Goal: Task Accomplishment & Management: Use online tool/utility

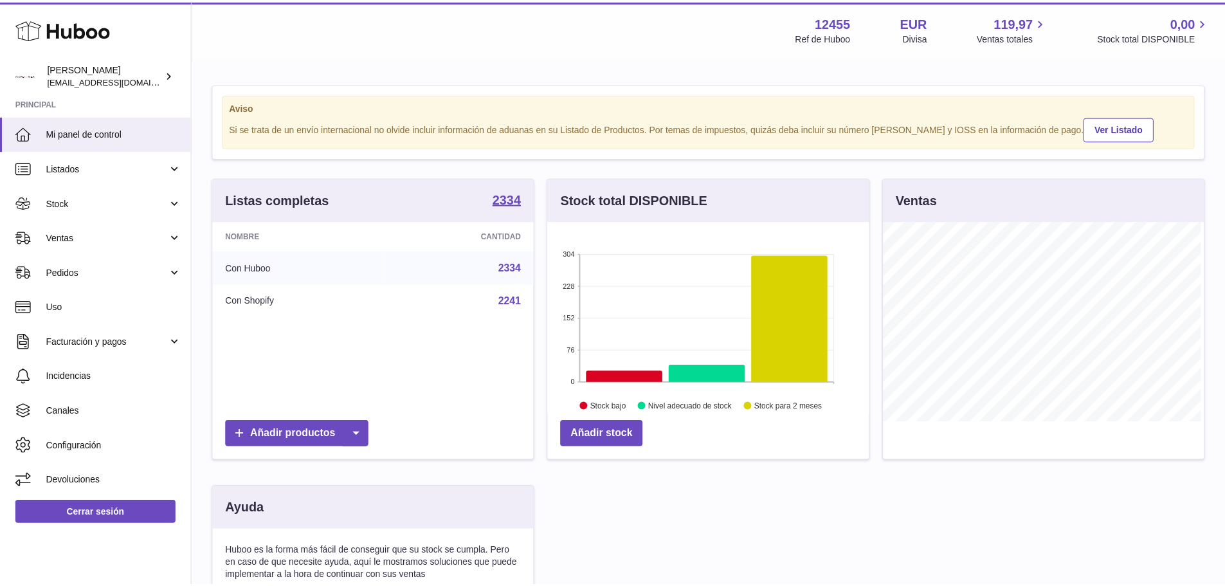
scroll to position [201, 324]
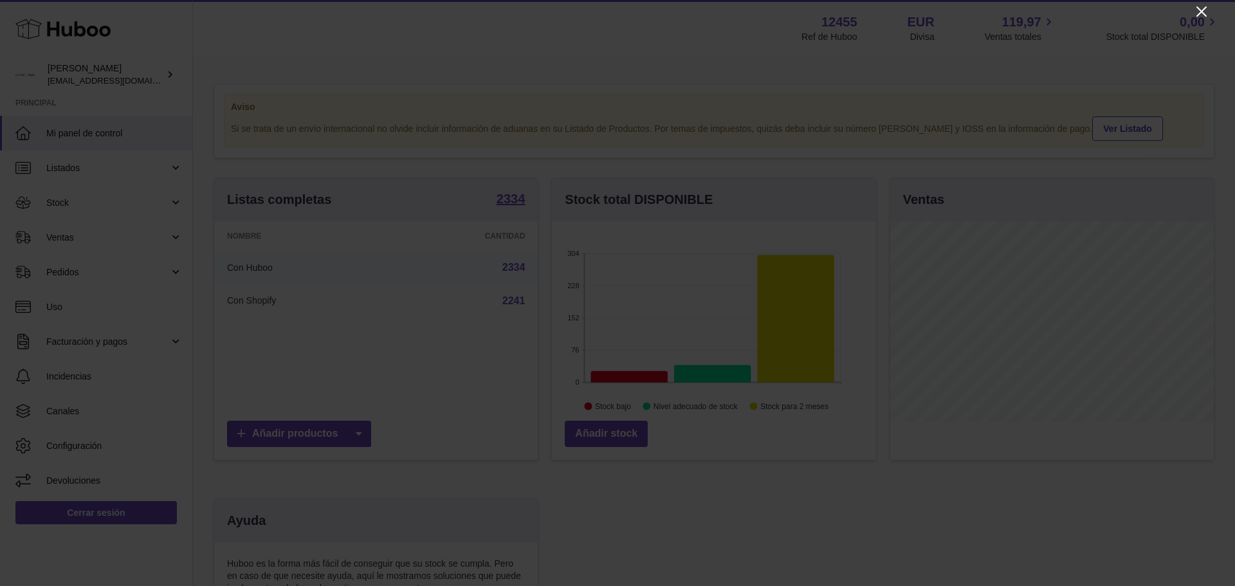
click at [1204, 8] on icon "Close" at bounding box center [1201, 11] width 15 height 15
click at [1204, 7] on div at bounding box center [612, 293] width 1225 height 586
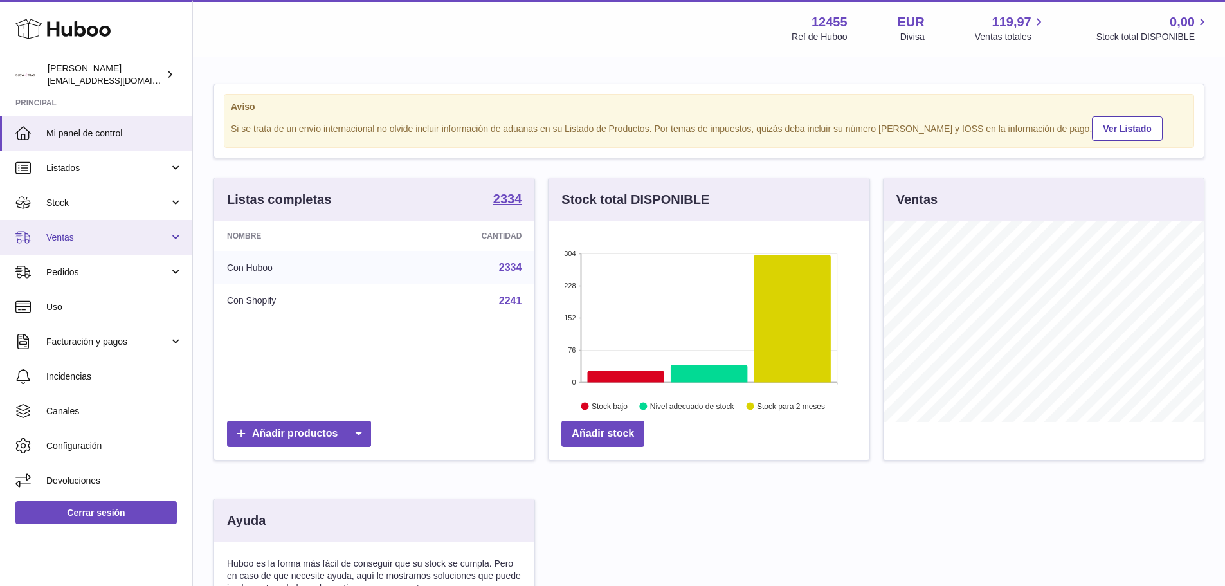
click at [68, 235] on span "Ventas" at bounding box center [107, 238] width 123 height 12
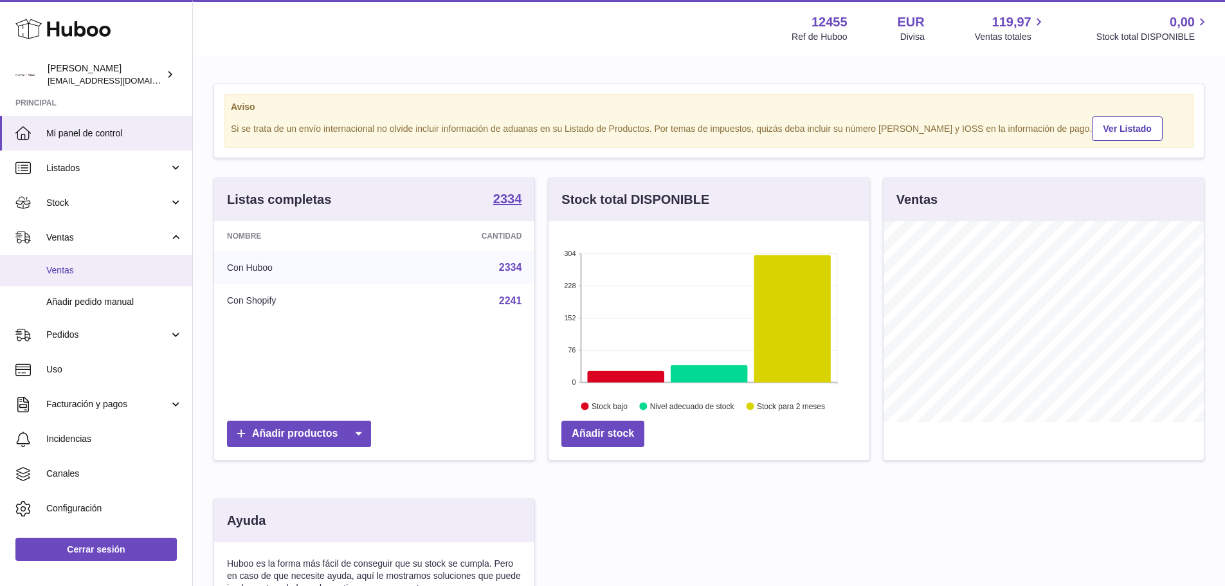
click at [78, 274] on span "Ventas" at bounding box center [114, 270] width 136 height 12
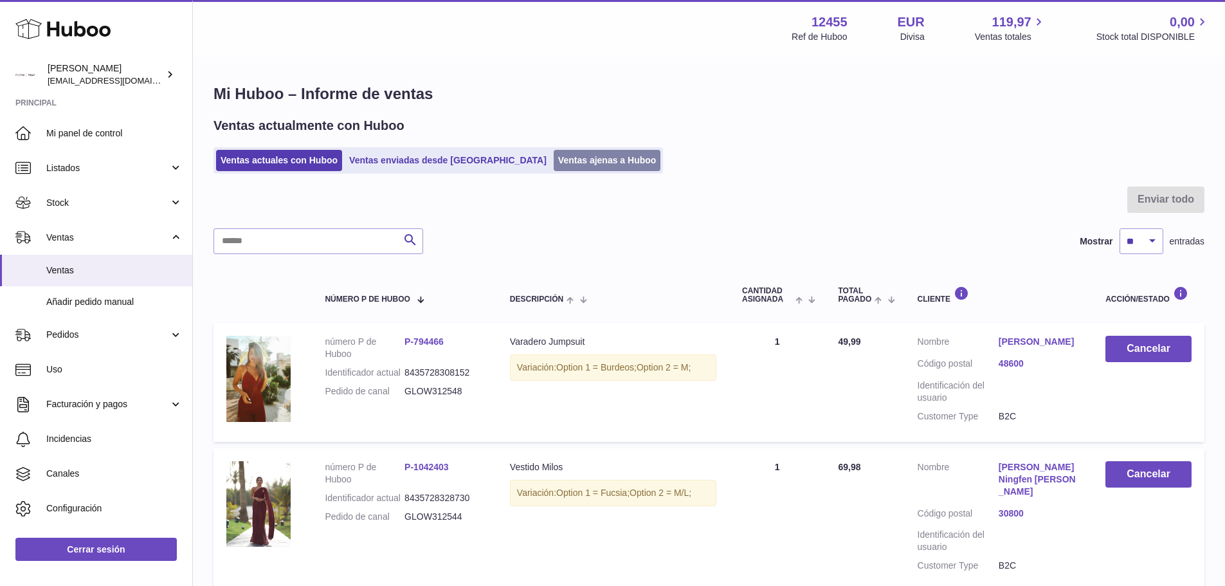
click at [565, 165] on link "Ventas ajenas a Huboo" at bounding box center [607, 160] width 107 height 21
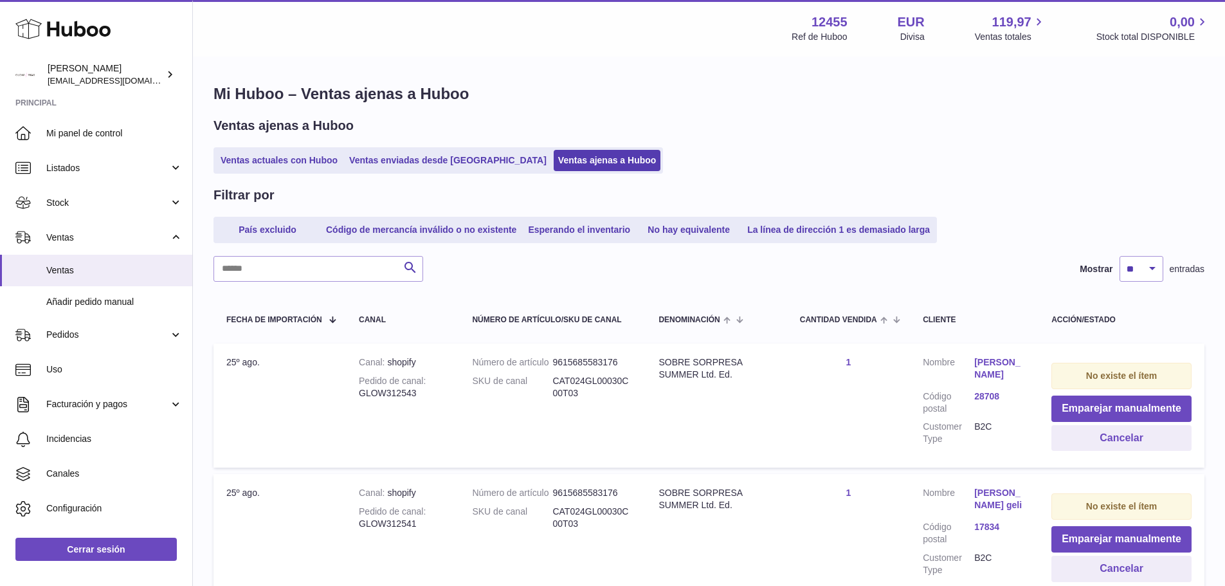
scroll to position [129, 0]
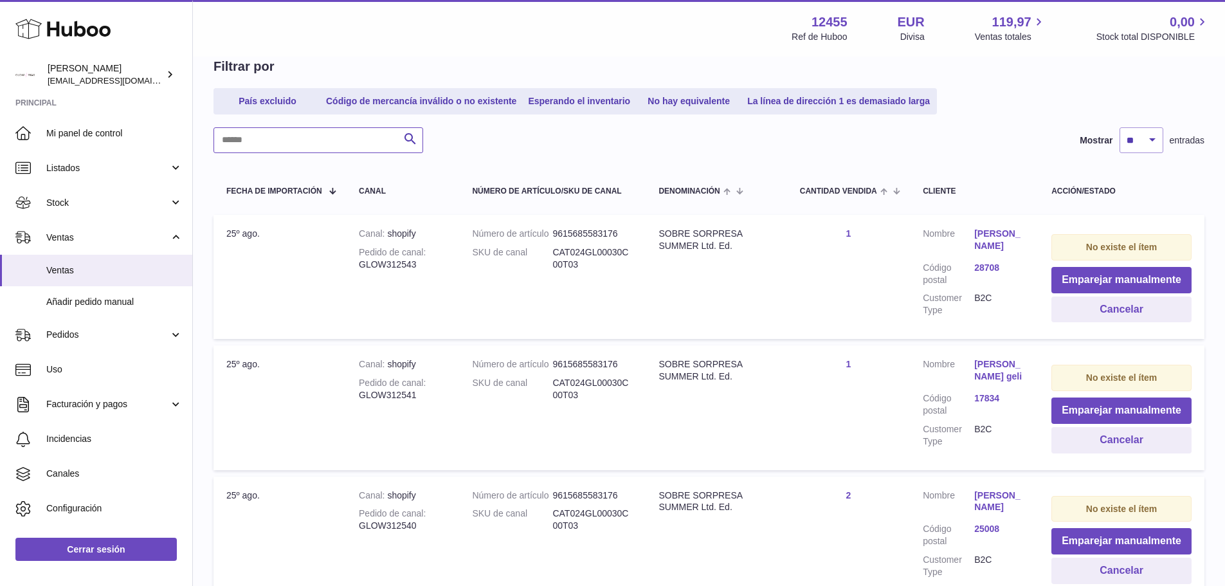
click at [275, 147] on input "text" at bounding box center [319, 140] width 210 height 26
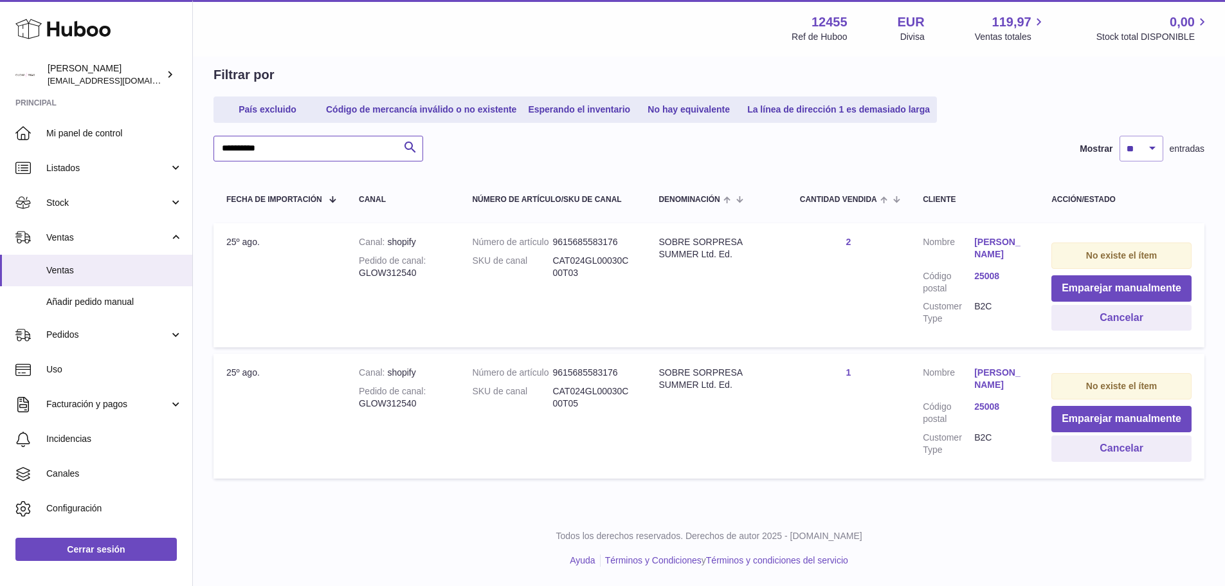
scroll to position [120, 0]
type input "**********"
click at [1115, 325] on button "Cancelar" at bounding box center [1122, 318] width 140 height 26
click at [0, 325] on div at bounding box center [0, 293] width 0 height 586
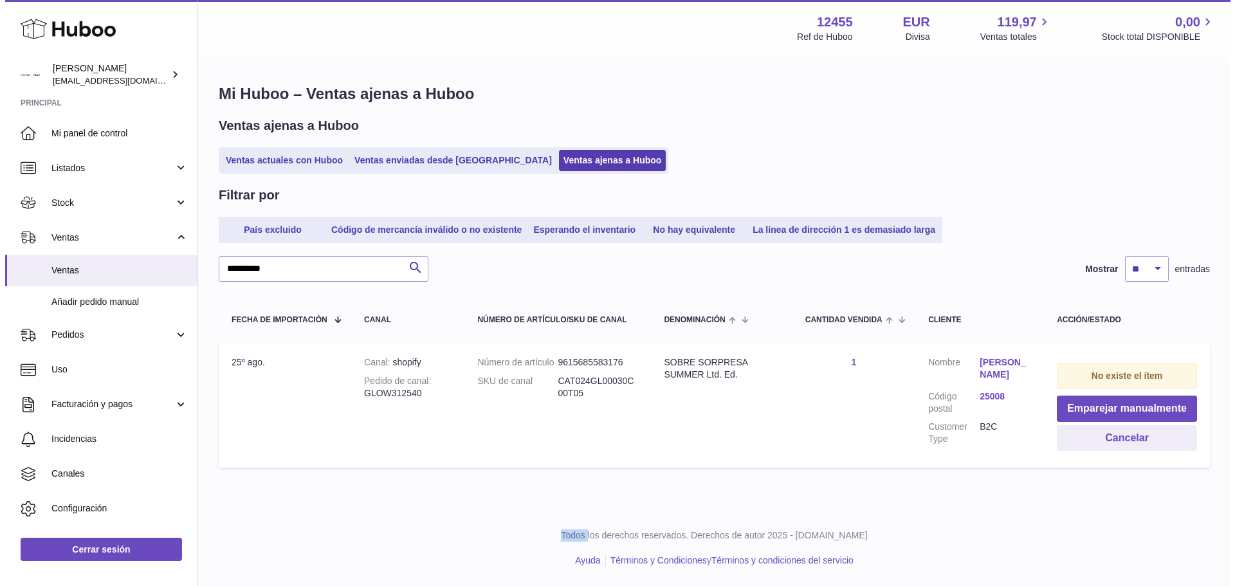
scroll to position [0, 0]
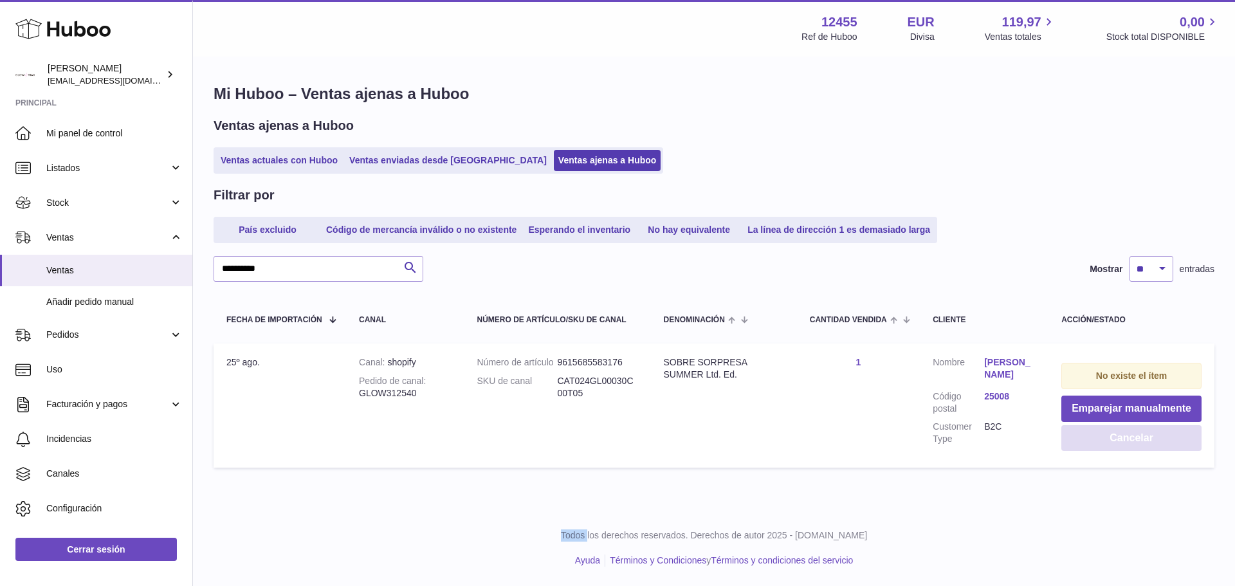
click at [1113, 435] on button "Cancelar" at bounding box center [1131, 438] width 140 height 26
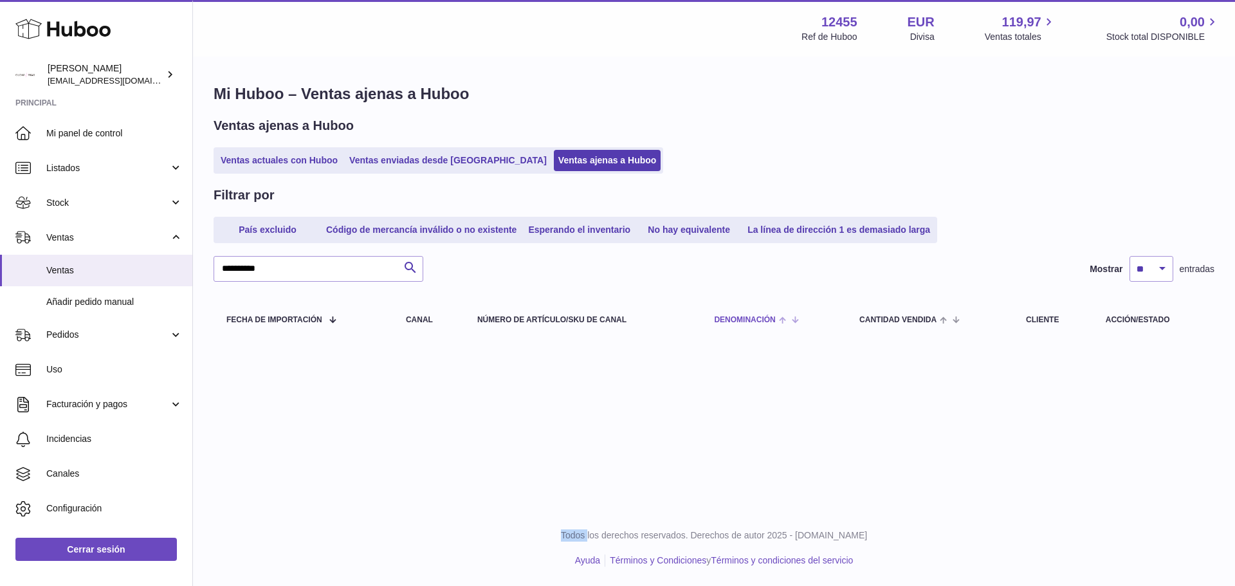
click at [818, 302] on th "Denominación" at bounding box center [773, 319] width 145 height 36
